Goal: Information Seeking & Learning: Learn about a topic

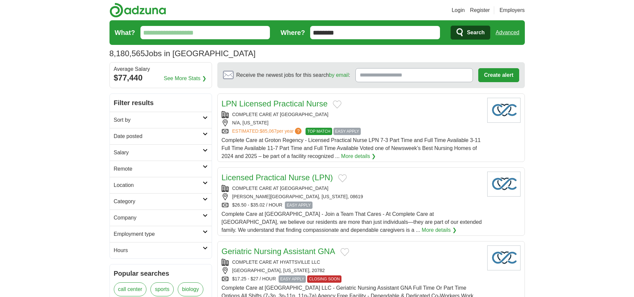
type input "********"
click at [507, 33] on link "Advanced" at bounding box center [508, 32] width 24 height 13
